Goal: Task Accomplishment & Management: Use online tool/utility

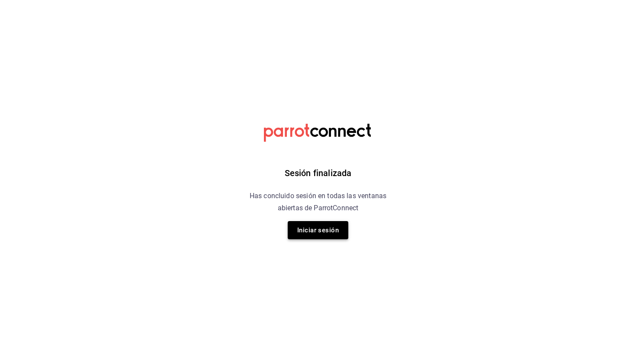
click at [331, 227] on button "Iniciar sesión" at bounding box center [318, 230] width 61 height 18
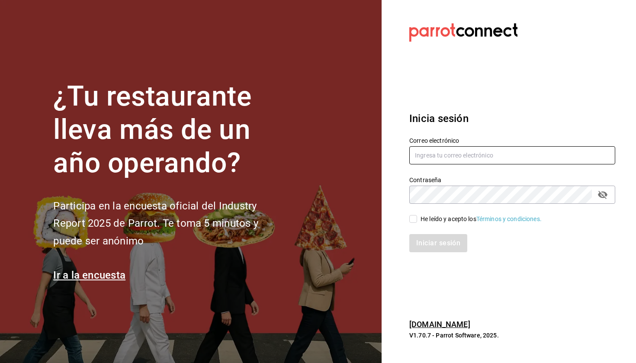
type input "[EMAIL_ADDRESS][DOMAIN_NAME]"
click at [428, 217] on div "He leído y acepto los Términos y condiciones." at bounding box center [481, 219] width 121 height 9
click at [417, 217] on input "He leído y acepto los Términos y condiciones." at bounding box center [413, 219] width 8 height 8
checkbox input "true"
click at [427, 242] on button "Iniciar sesión" at bounding box center [438, 243] width 59 height 18
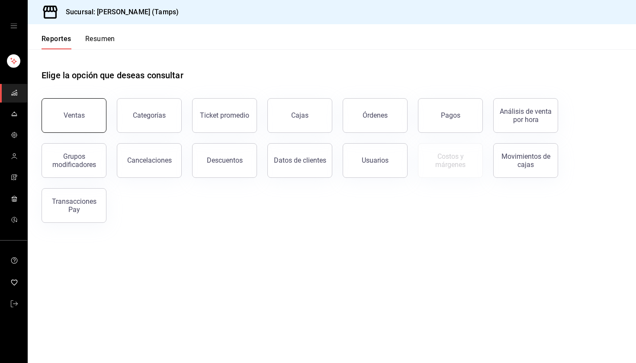
click at [81, 116] on div "Ventas" at bounding box center [74, 115] width 21 height 8
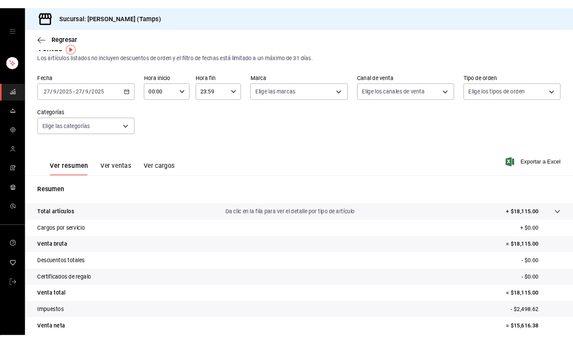
scroll to position [14, 0]
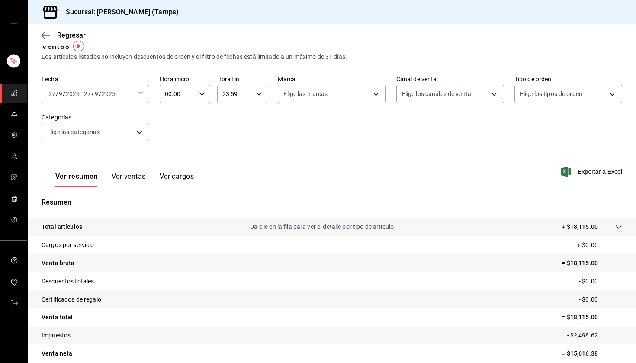
click at [144, 93] on icon "button" at bounding box center [141, 94] width 6 height 6
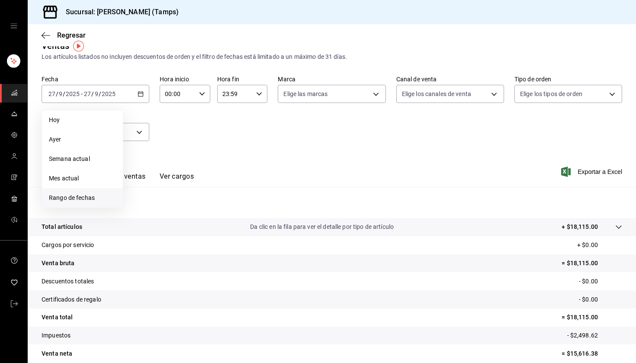
click at [98, 198] on span "Rango de fechas" at bounding box center [82, 197] width 67 height 9
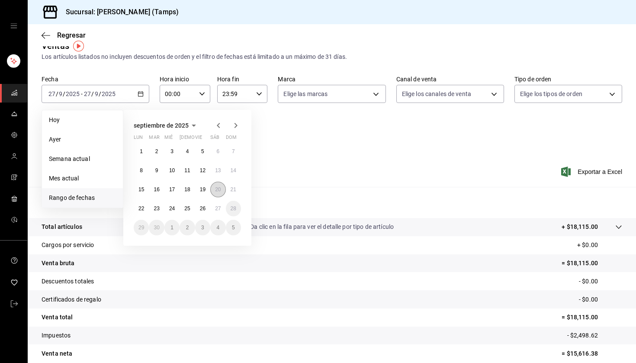
click at [217, 191] on abbr "20" at bounding box center [218, 190] width 6 height 6
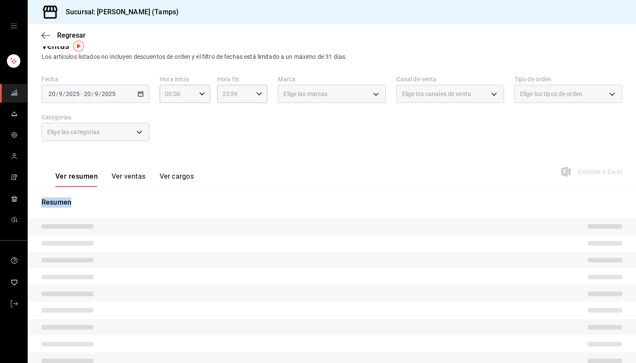
click at [217, 191] on div "Resumen" at bounding box center [332, 283] width 609 height 193
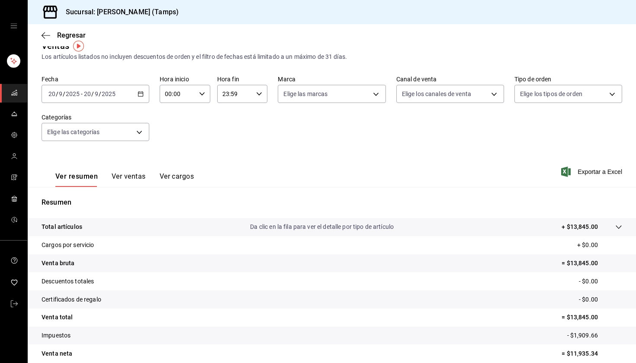
click at [136, 95] on div "2025-09-20 20 / 9 / 2025 - 2025-09-20 20 / 9 / 2025" at bounding box center [96, 94] width 108 height 18
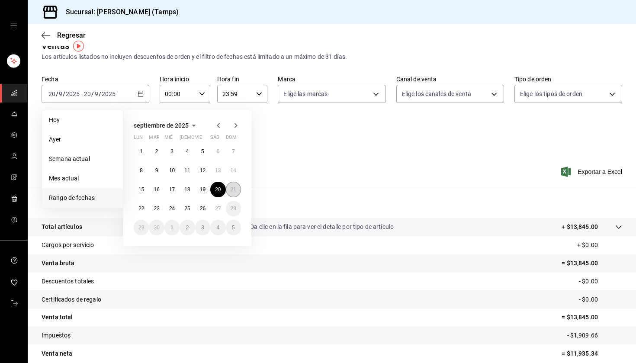
click at [233, 190] on abbr "21" at bounding box center [234, 190] width 6 height 6
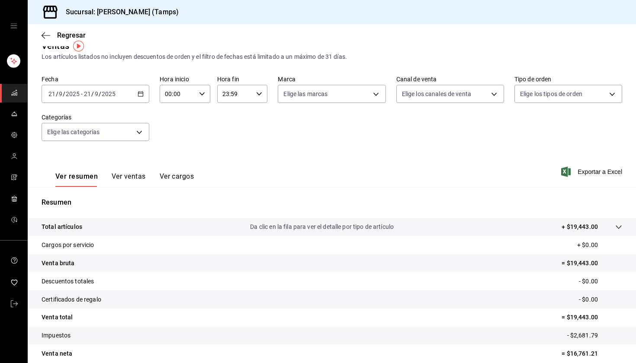
click at [144, 96] on div "2025-09-21 21 / 9 / 2025 - 2025-09-21 21 / 9 / 2025" at bounding box center [96, 94] width 108 height 18
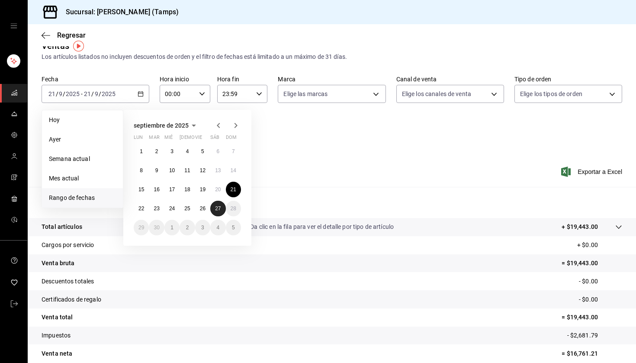
click at [217, 206] on abbr "27" at bounding box center [218, 209] width 6 height 6
